Goal: Task Accomplishment & Management: Use online tool/utility

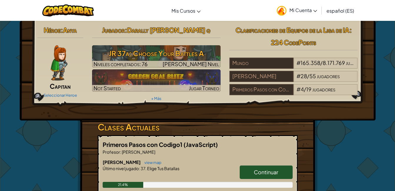
click at [277, 174] on span "Continuar" at bounding box center [266, 172] width 24 height 7
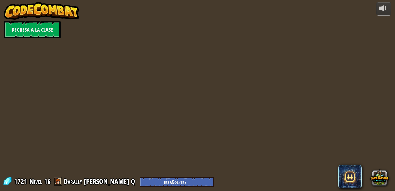
select select "es-ES"
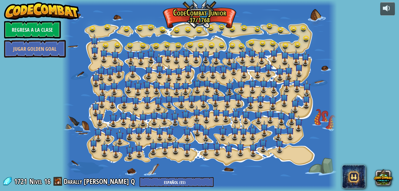
select select "es-ES"
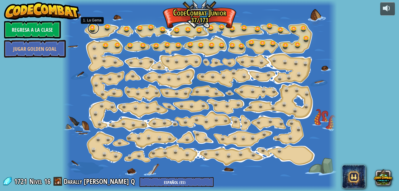
click at [91, 30] on link at bounding box center [94, 28] width 12 height 12
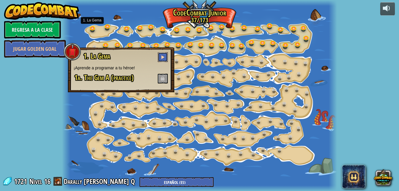
click at [163, 56] on span at bounding box center [163, 57] width 4 height 4
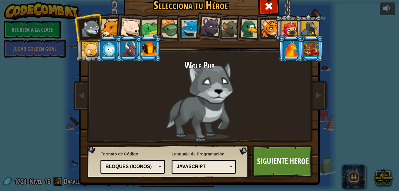
click at [155, 29] on li at bounding box center [169, 28] width 28 height 28
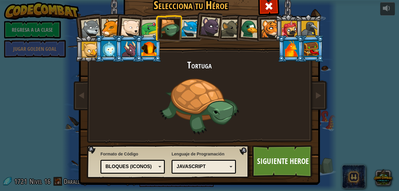
click at [148, 28] on div at bounding box center [150, 28] width 18 height 18
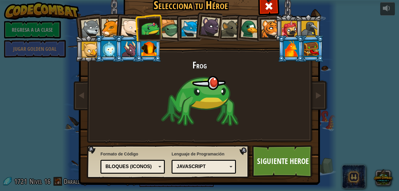
click at [242, 33] on div at bounding box center [250, 28] width 19 height 19
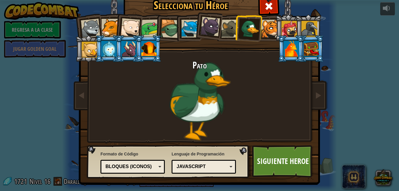
click at [288, 48] on div at bounding box center [291, 49] width 15 height 16
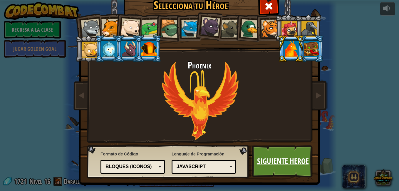
click at [274, 159] on link "Siguiente Heroe" at bounding box center [282, 161] width 61 height 32
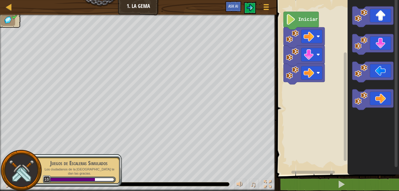
click at [119, 0] on body "Mapa Júnior 1. La Gema Menú del Juego Ask AI 1 הההההההההההההההההההההההההההההההה…" at bounding box center [199, 0] width 399 height 0
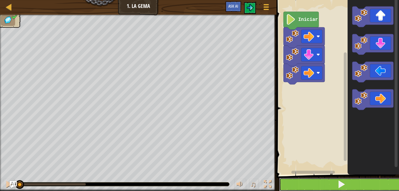
click at [356, 186] on button at bounding box center [341, 185] width 124 height 14
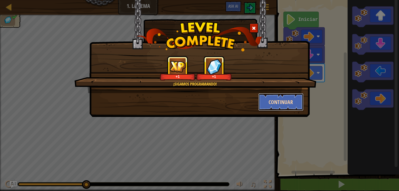
click at [269, 107] on button "Continuar" at bounding box center [281, 102] width 46 height 18
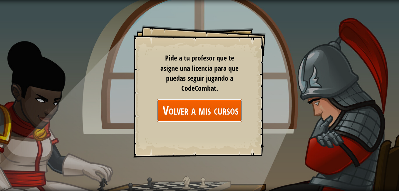
click at [200, 117] on link "Volver a mis cursos" at bounding box center [199, 110] width 85 height 23
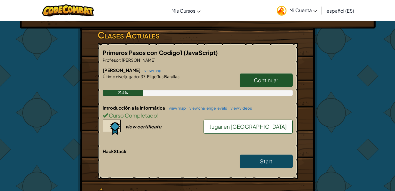
scroll to position [102, 0]
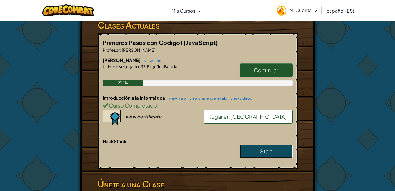
click at [269, 150] on span "Start" at bounding box center [266, 151] width 12 height 7
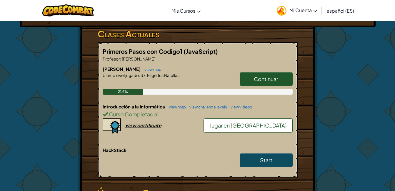
scroll to position [94, 0]
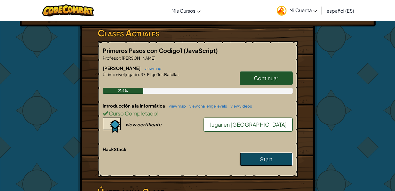
click at [255, 161] on link "Start" at bounding box center [266, 160] width 53 height 14
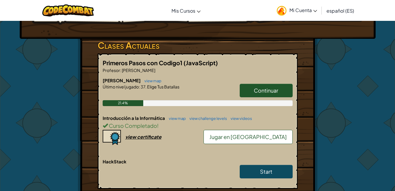
scroll to position [82, 0]
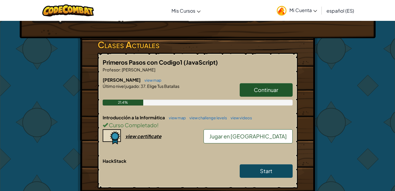
click at [257, 138] on span "Jugar en [GEOGRAPHIC_DATA]" at bounding box center [247, 136] width 77 height 7
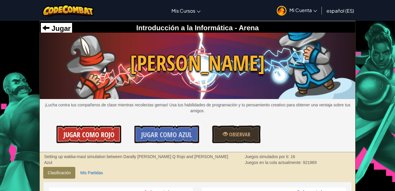
click at [87, 136] on span "Jugar como Rojo" at bounding box center [88, 134] width 51 height 9
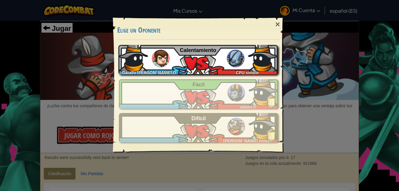
click at [217, 63] on div "Darally [PERSON_NAME] Q CPU simple Calentamiento" at bounding box center [197, 59] width 159 height 29
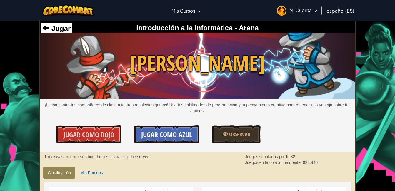
click at [165, 141] on link "Jugar como Azul" at bounding box center [166, 134] width 65 height 18
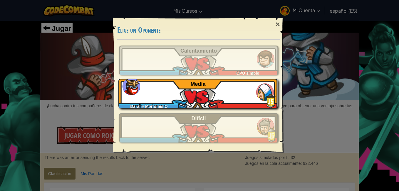
click at [209, 81] on div "Darally Moriones Q Media" at bounding box center [197, 93] width 159 height 29
